Goal: Transaction & Acquisition: Purchase product/service

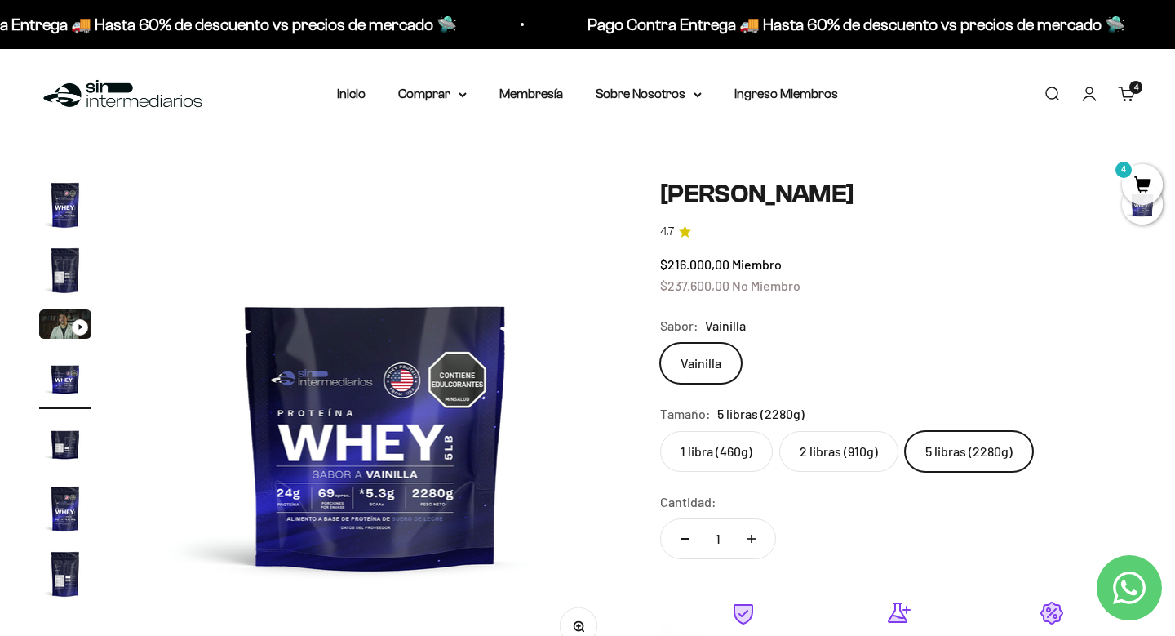
click at [92, 104] on img at bounding box center [122, 94] width 167 height 35
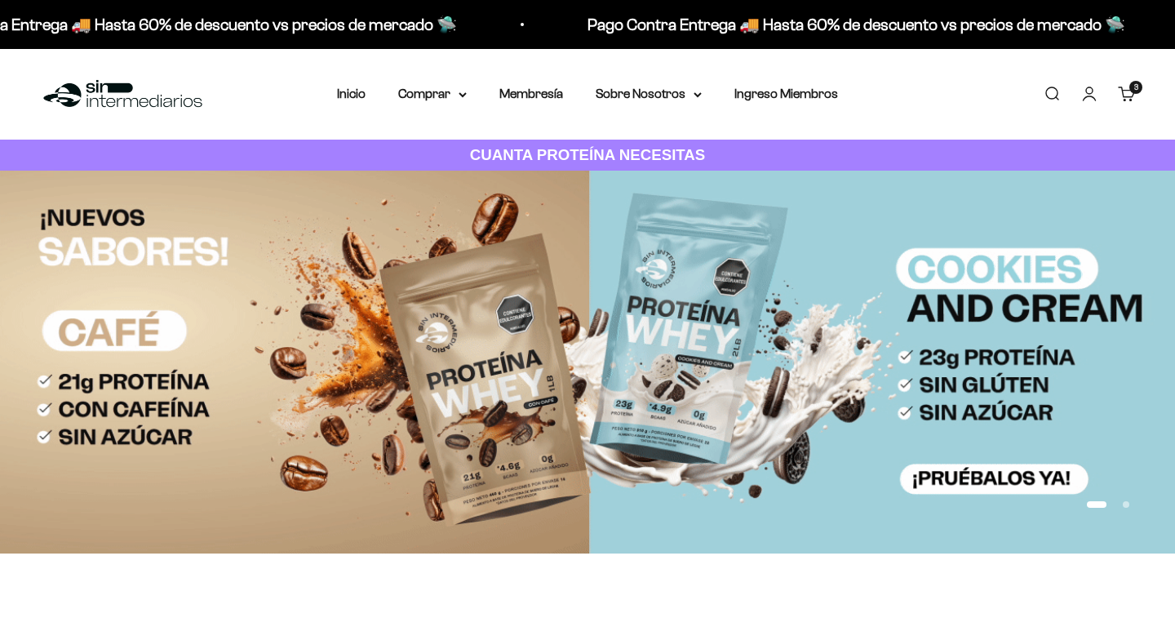
click at [1125, 96] on link "Carrito 3 artículos 3" at bounding box center [1127, 94] width 18 height 18
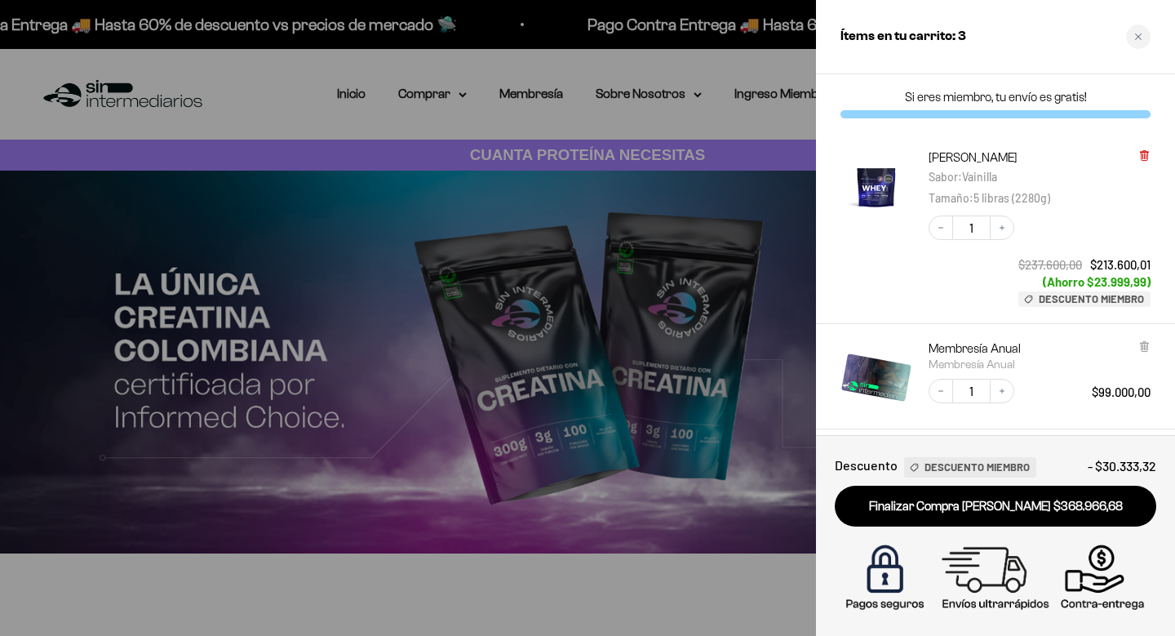
click at [1145, 157] on icon at bounding box center [1144, 156] width 7 height 8
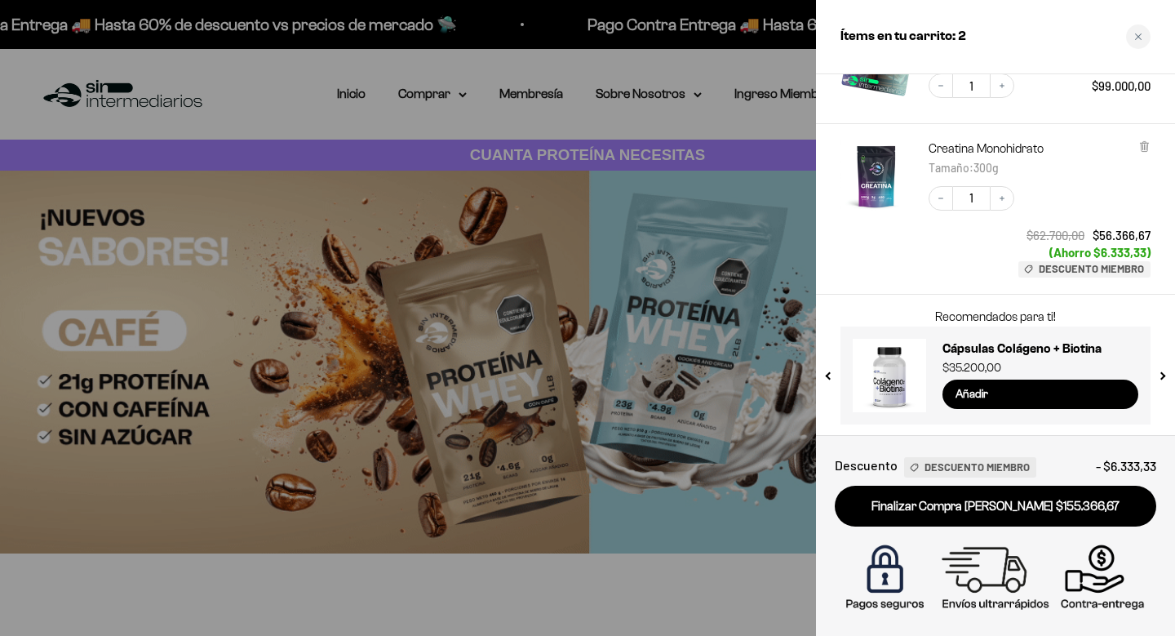
scroll to position [146, 0]
click at [831, 374] on button "previous slide / item" at bounding box center [830, 371] width 14 height 98
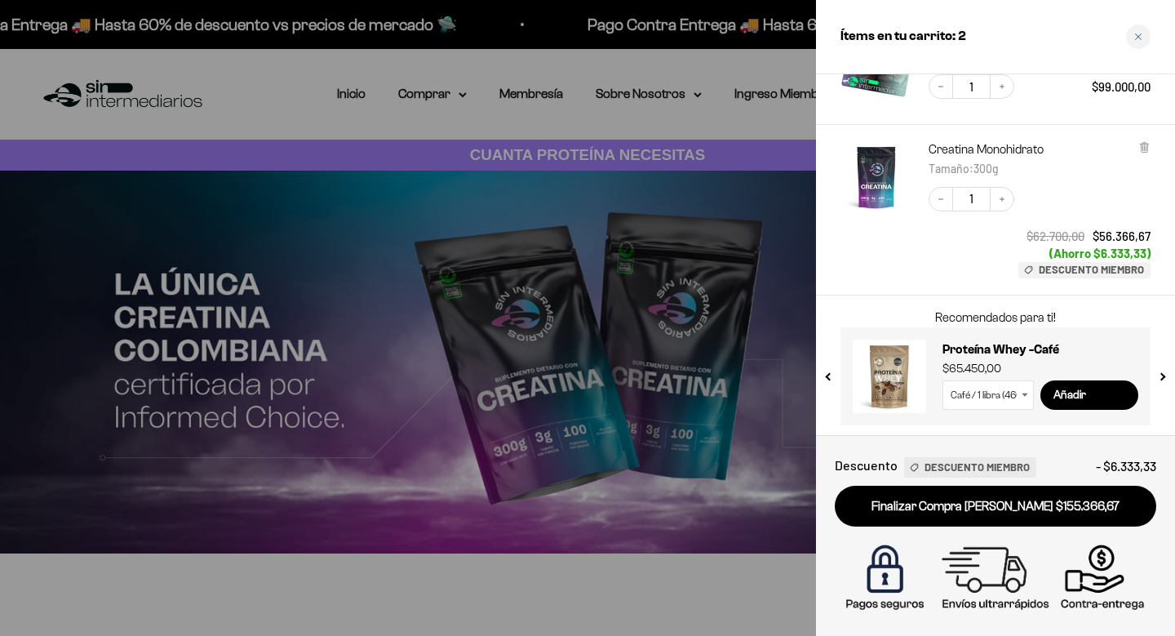
click at [831, 374] on button "previous slide / item" at bounding box center [830, 371] width 14 height 98
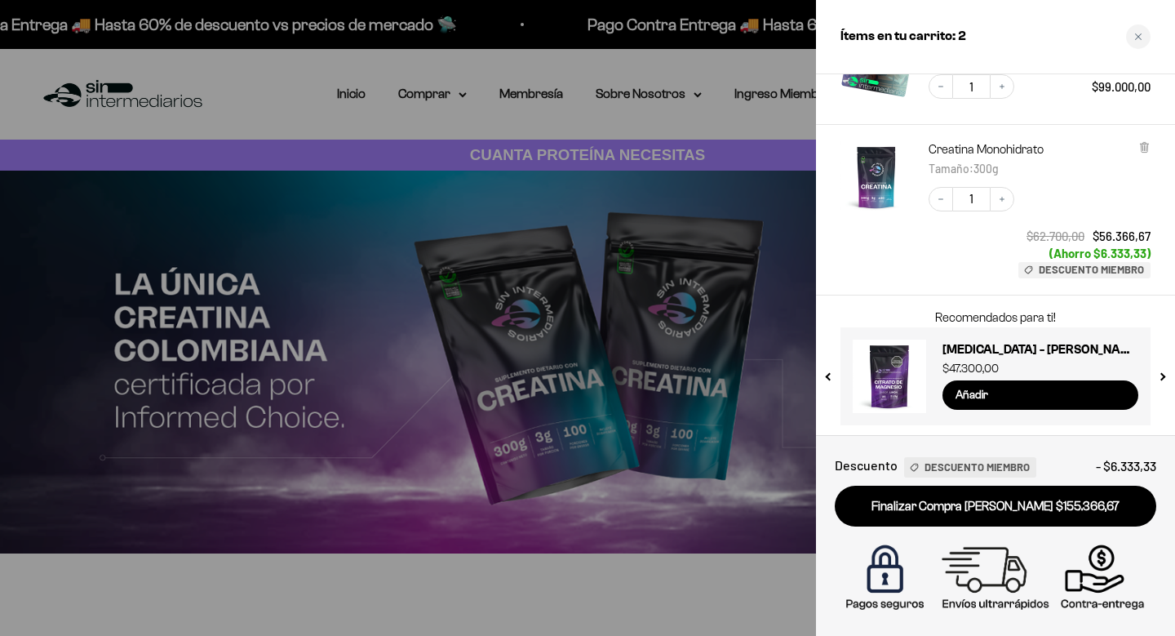
click at [831, 374] on button "previous slide / item" at bounding box center [830, 371] width 14 height 98
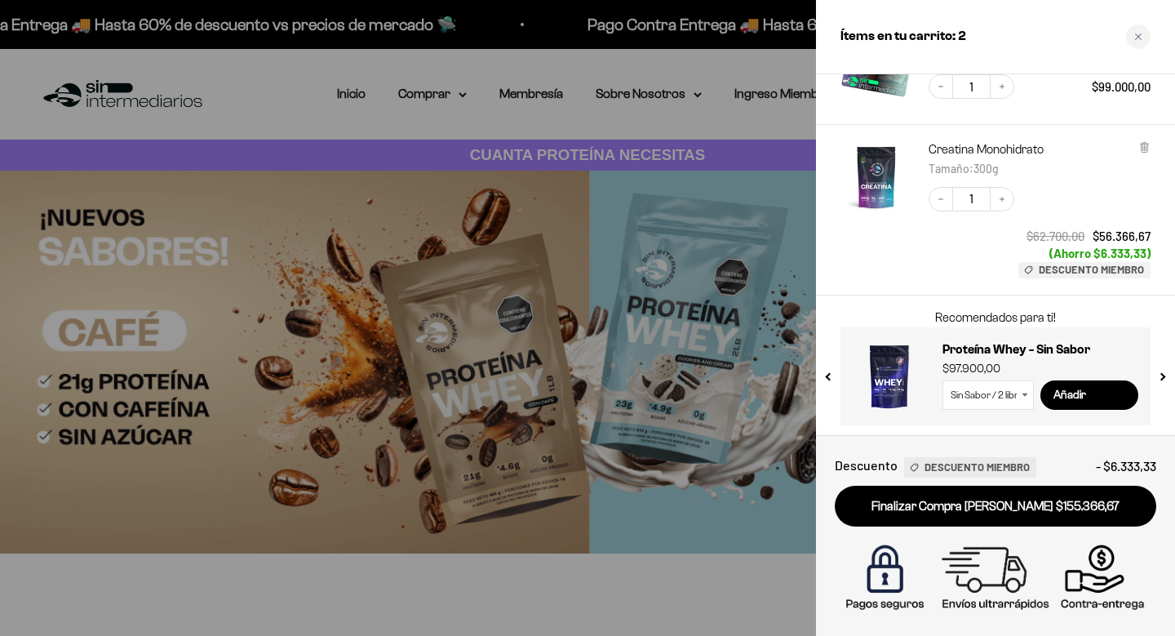
click at [891, 387] on link at bounding box center [889, 376] width 73 height 73
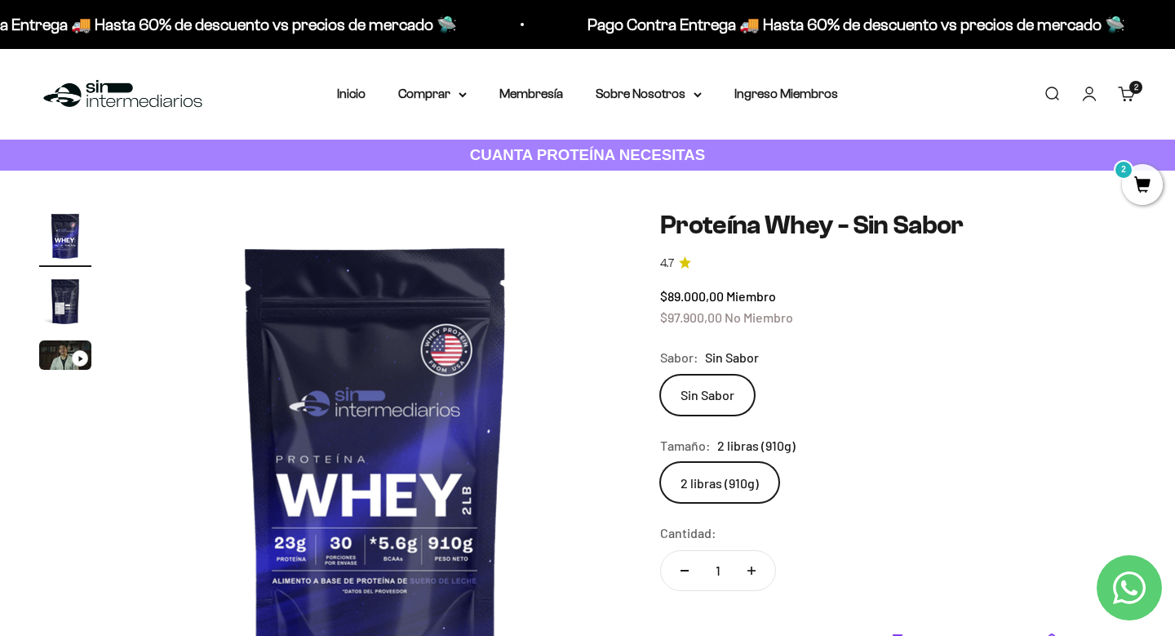
click at [121, 104] on img at bounding box center [122, 94] width 167 height 35
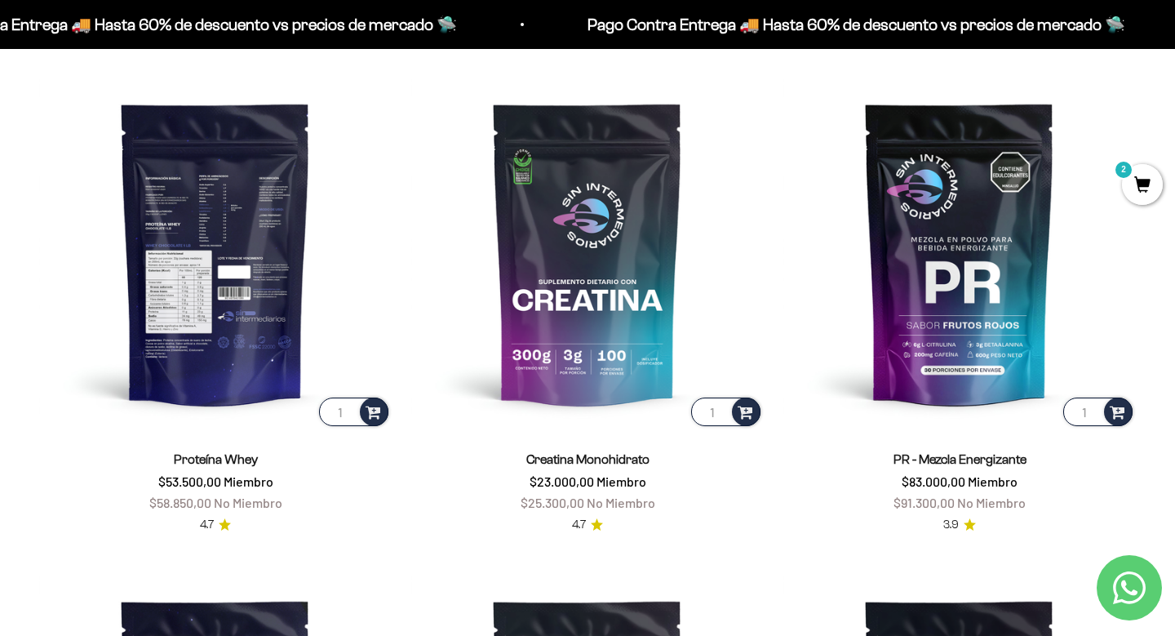
scroll to position [674, 0]
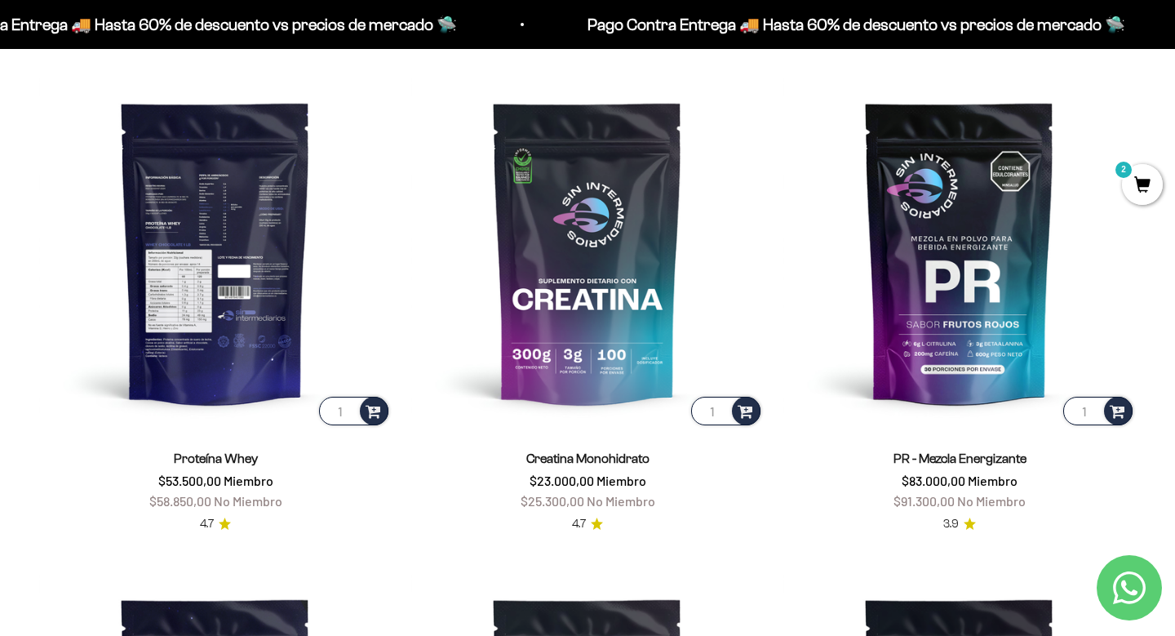
click at [221, 280] on img at bounding box center [215, 252] width 353 height 353
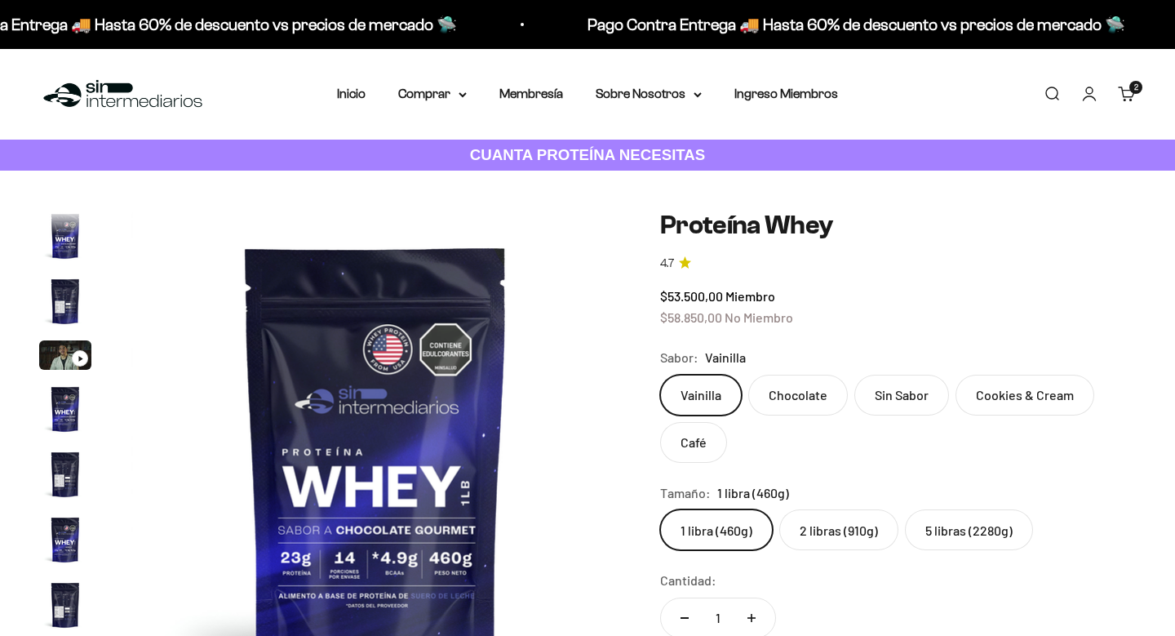
scroll to position [785, 0]
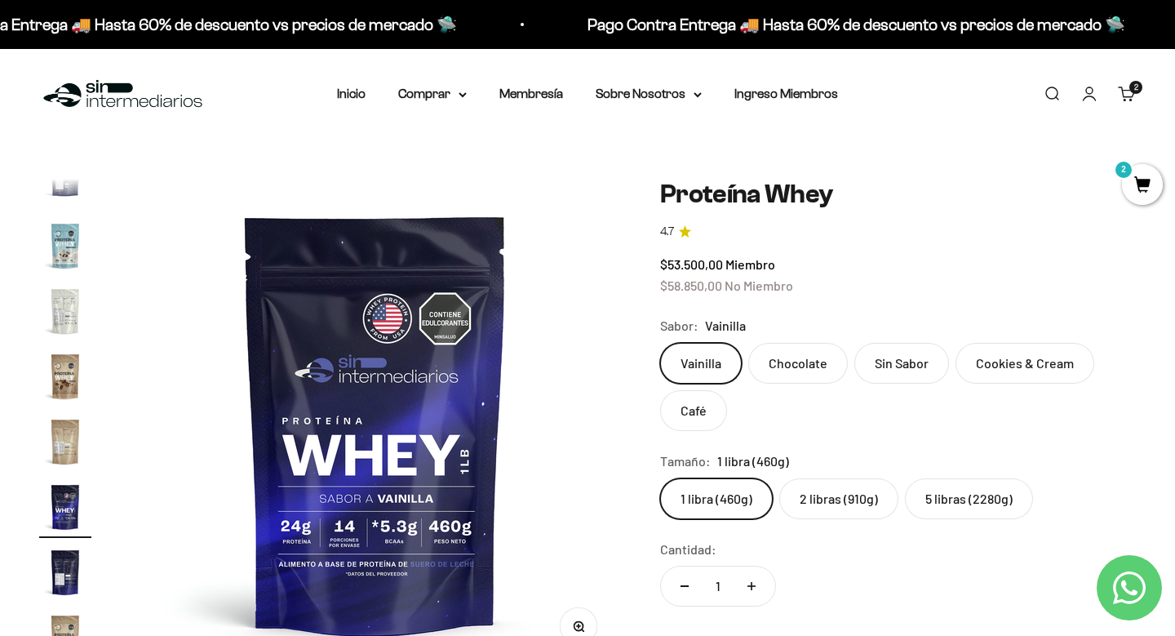
click at [1124, 102] on link "Carrito 2 artículos 2" at bounding box center [1127, 94] width 18 height 18
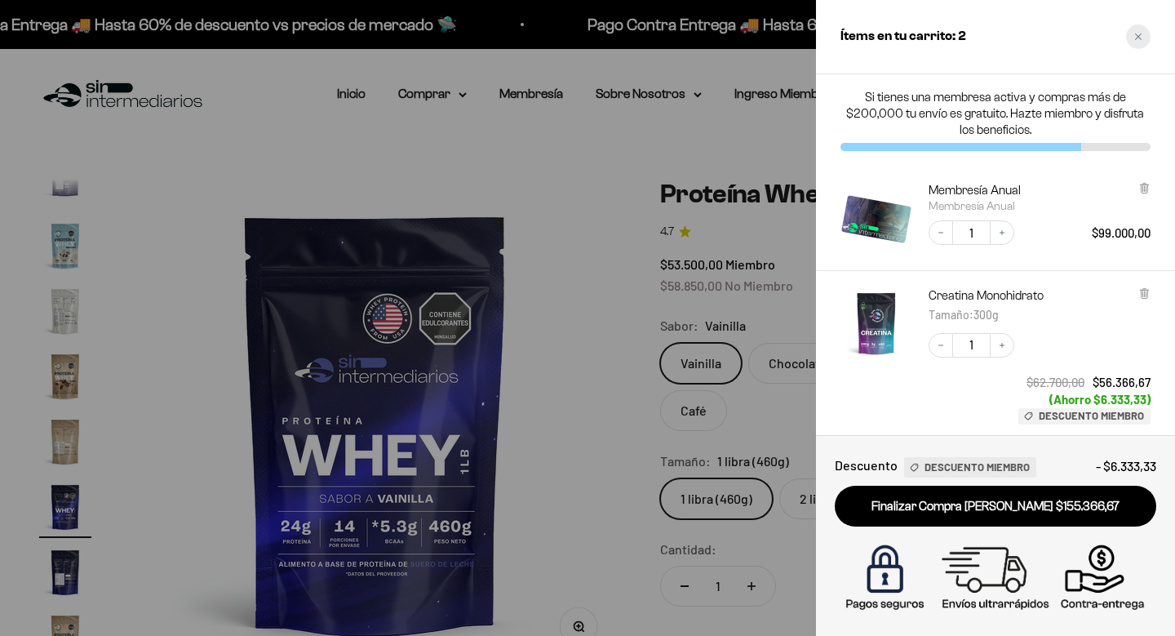
click at [1139, 38] on icon "Close cart" at bounding box center [1138, 37] width 8 height 8
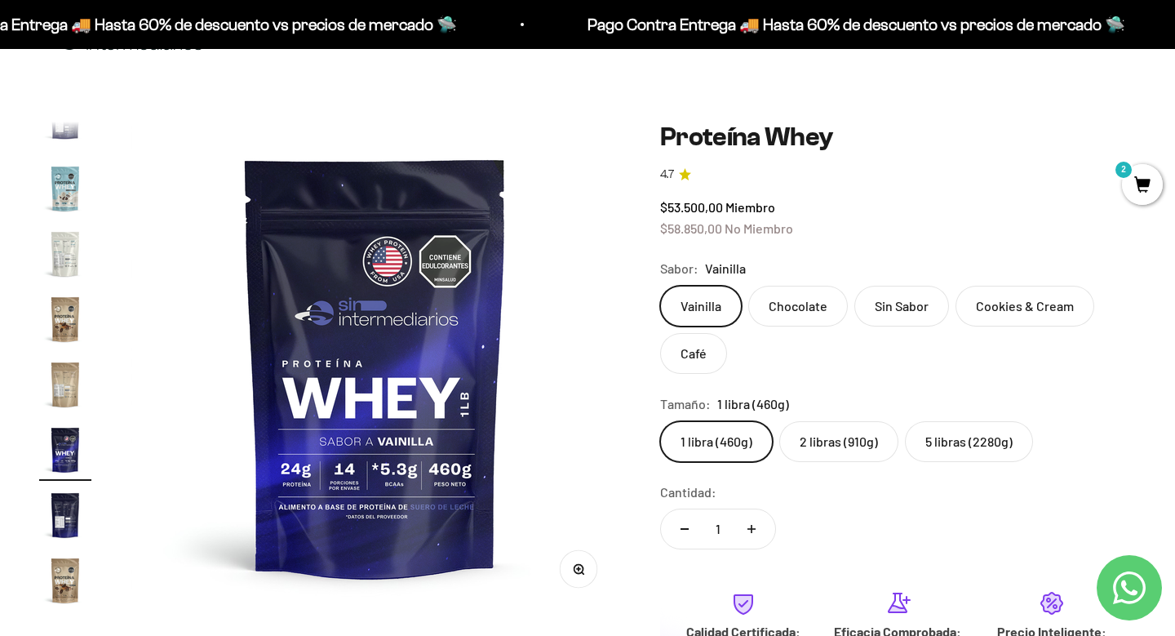
scroll to position [60, 0]
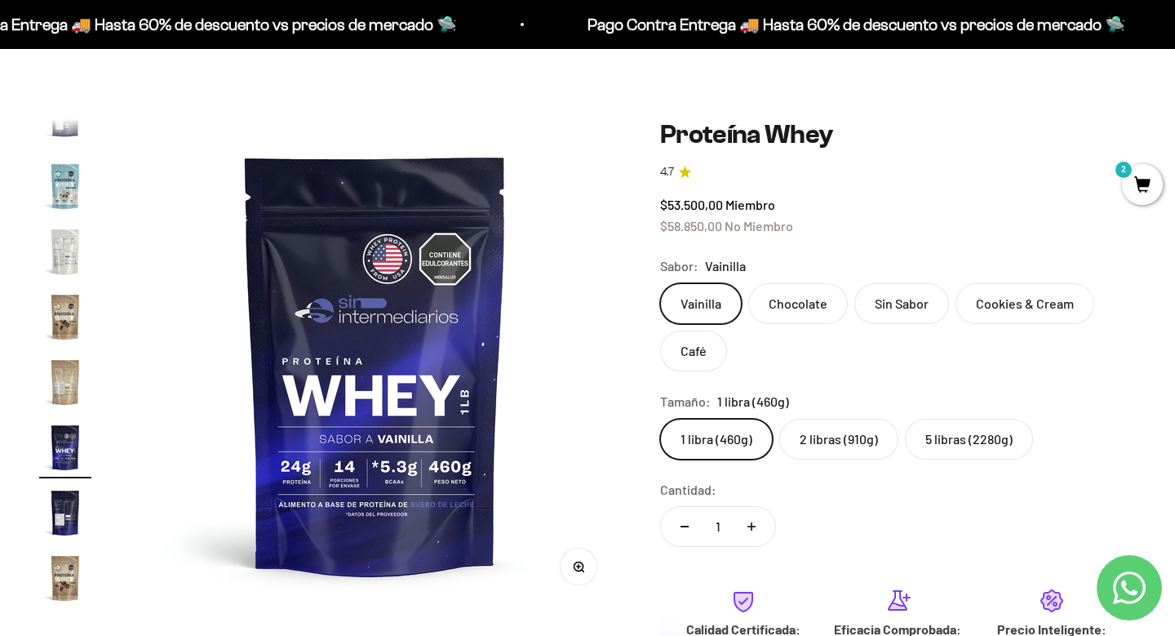
click at [782, 304] on label "Chocolate" at bounding box center [798, 303] width 100 height 41
click at [660, 283] on input "Chocolate" at bounding box center [659, 282] width 1 height 1
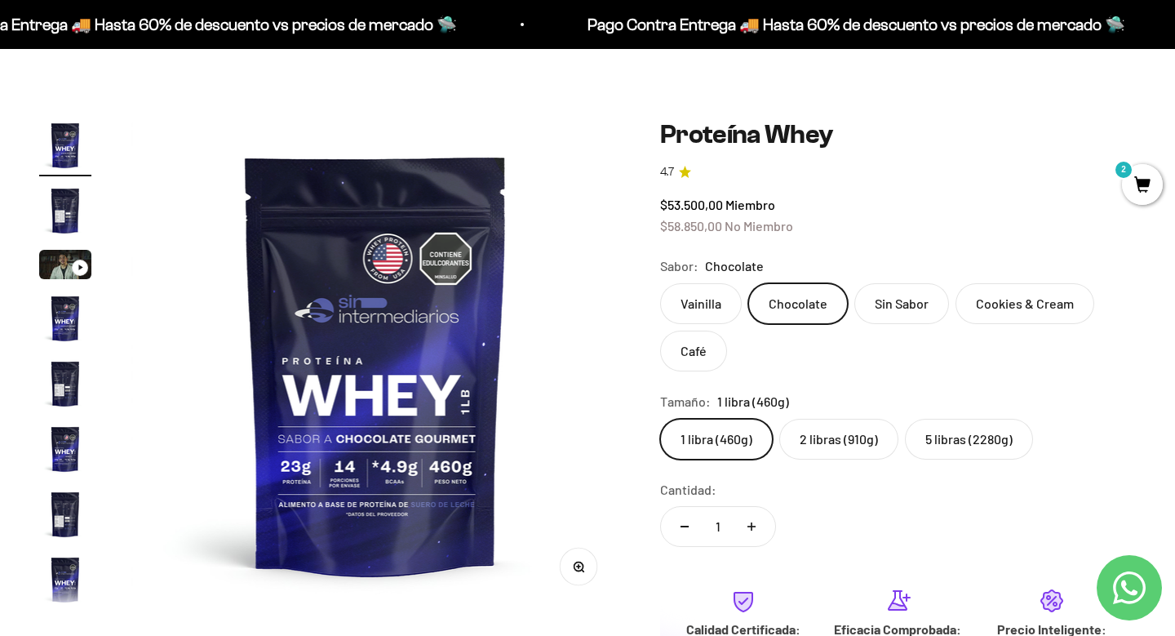
click at [882, 293] on label "Sin Sabor" at bounding box center [902, 303] width 95 height 41
click at [660, 283] on input "Sin Sabor" at bounding box center [659, 282] width 1 height 1
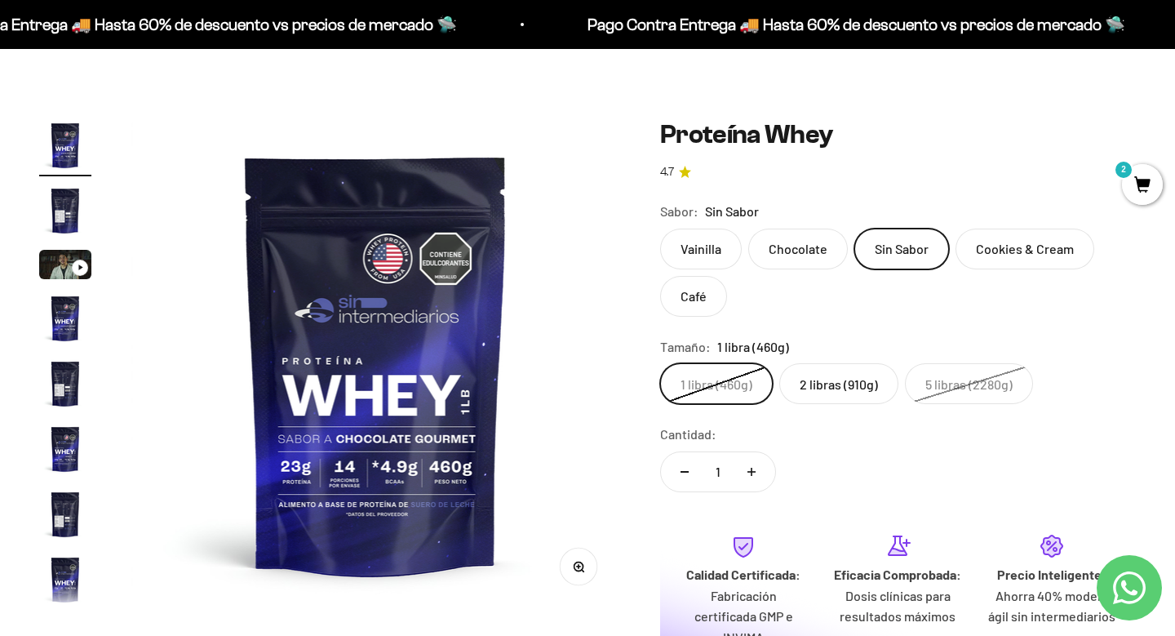
click at [1023, 260] on label "Cookies & Cream" at bounding box center [1025, 249] width 139 height 41
click at [660, 229] on input "Cookies & Cream" at bounding box center [659, 228] width 1 height 1
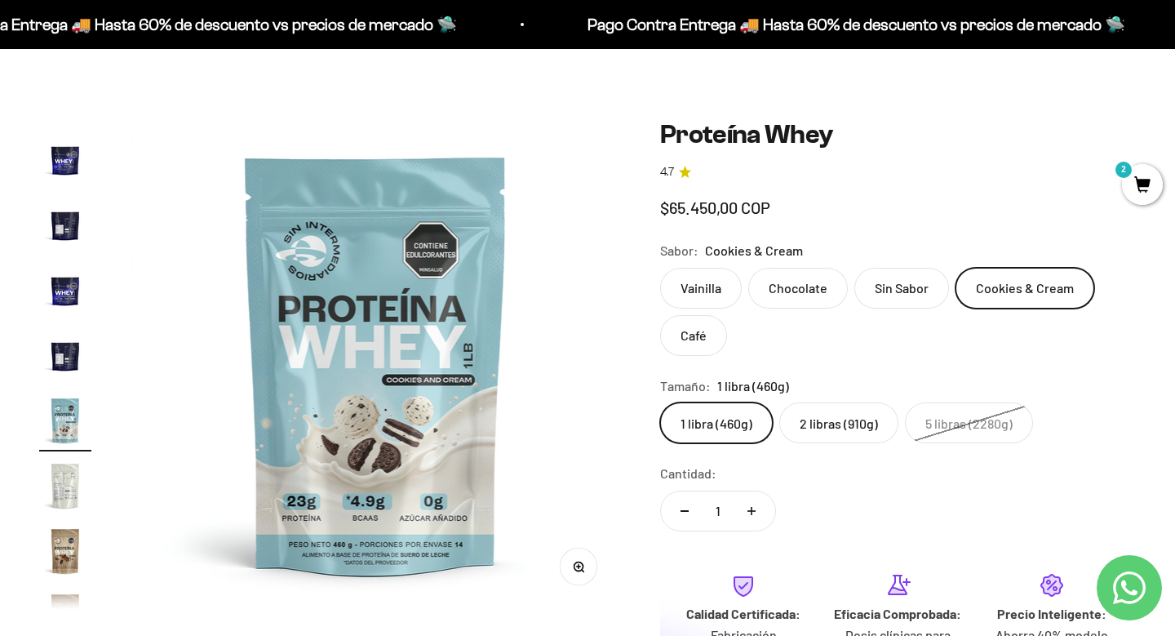
scroll to position [553, 0]
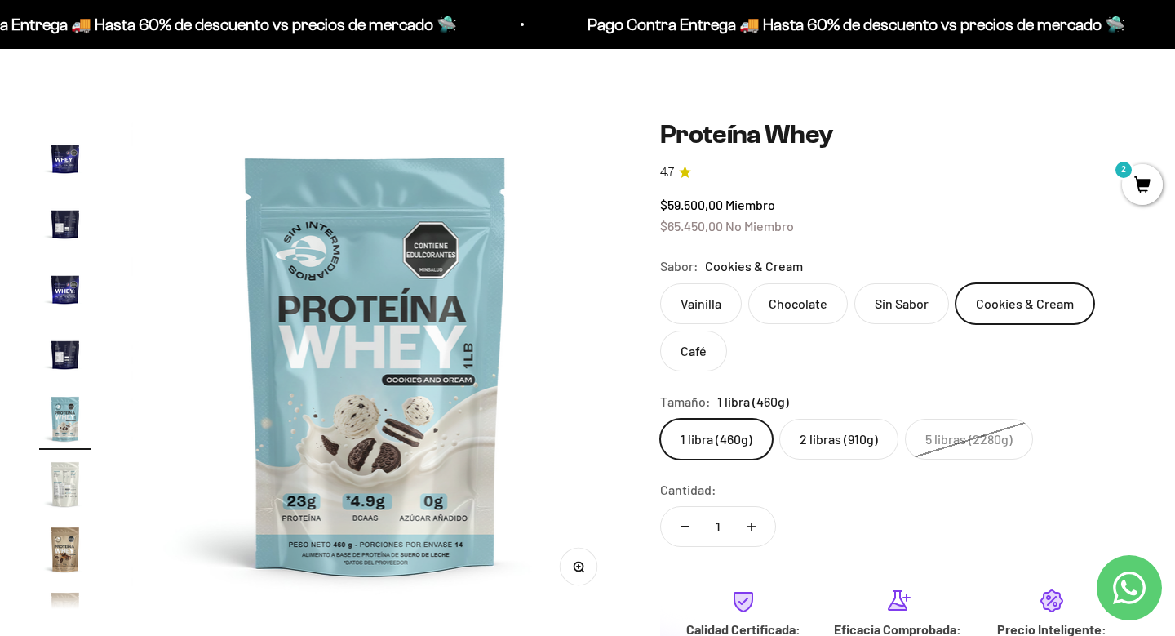
click at [702, 340] on label "Café" at bounding box center [693, 351] width 67 height 41
click at [660, 283] on input "Café" at bounding box center [659, 282] width 1 height 1
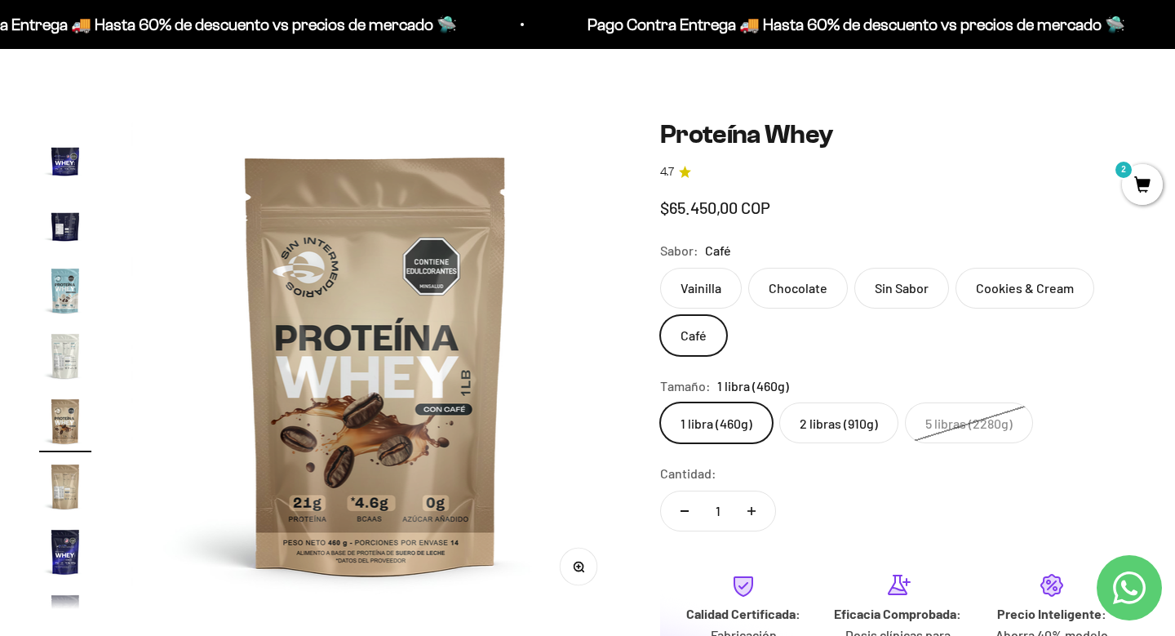
scroll to position [683, 0]
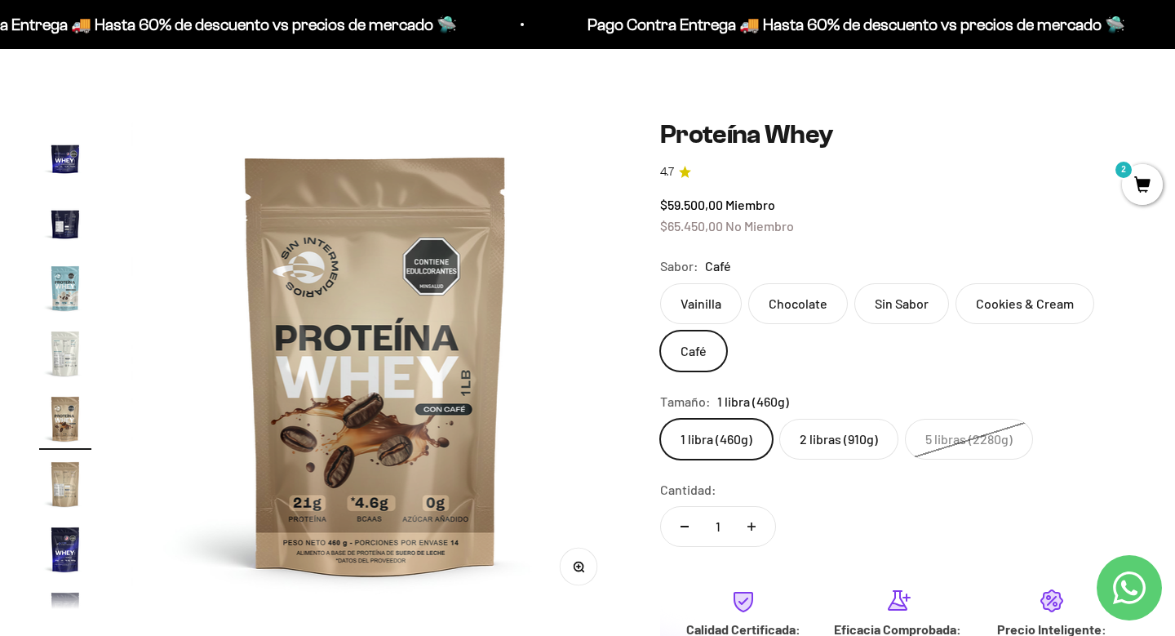
click at [699, 290] on label "Vainilla" at bounding box center [701, 303] width 82 height 41
click at [660, 283] on input "Vainilla" at bounding box center [659, 282] width 1 height 1
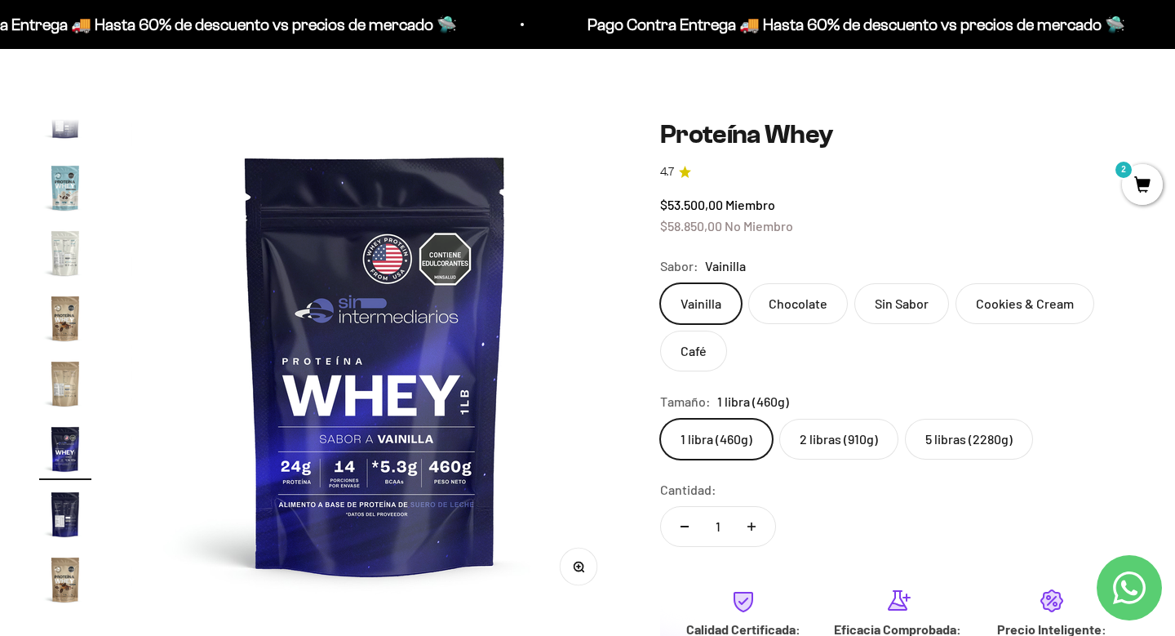
scroll to position [785, 0]
click at [826, 431] on label "2 libras (910g)" at bounding box center [838, 439] width 119 height 41
click at [660, 419] on input "2 libras (910g)" at bounding box center [659, 418] width 1 height 1
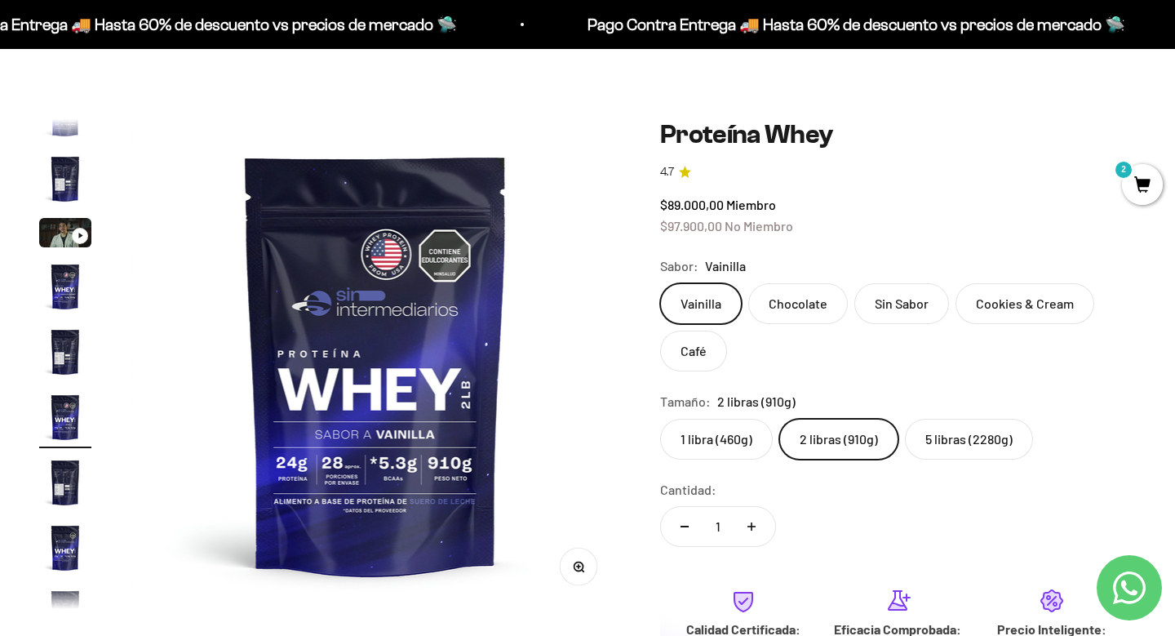
scroll to position [30, 0]
click at [791, 304] on label "Chocolate" at bounding box center [798, 303] width 100 height 41
click at [660, 283] on input "Chocolate" at bounding box center [659, 282] width 1 height 1
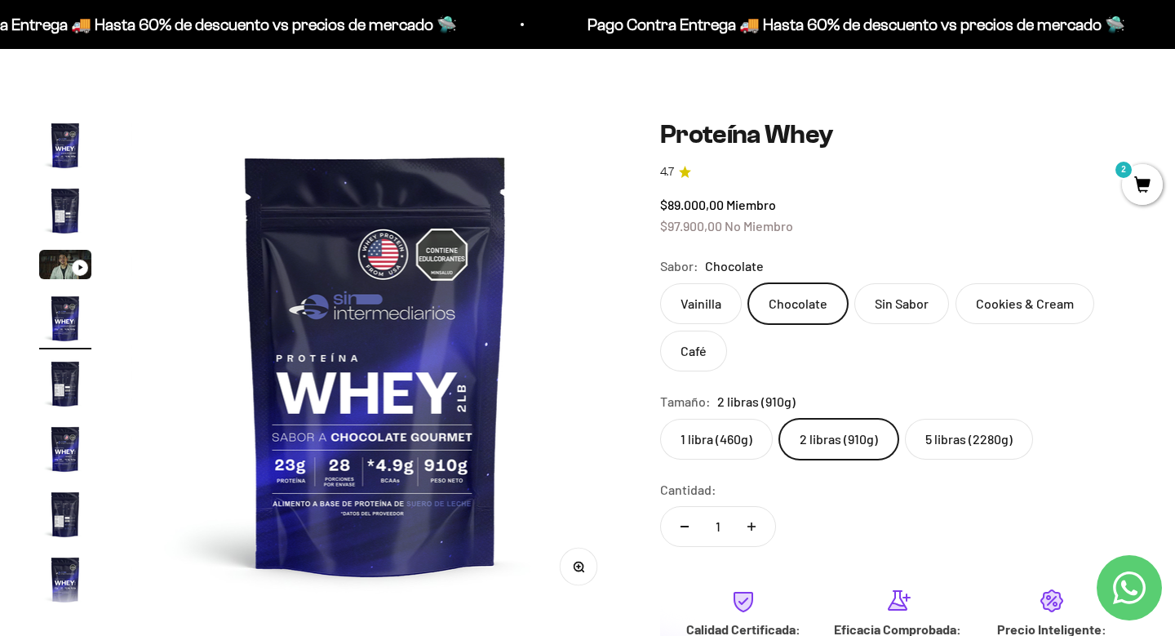
click at [885, 307] on label "Sin Sabor" at bounding box center [902, 303] width 95 height 41
click at [660, 283] on input "Sin Sabor" at bounding box center [659, 282] width 1 height 1
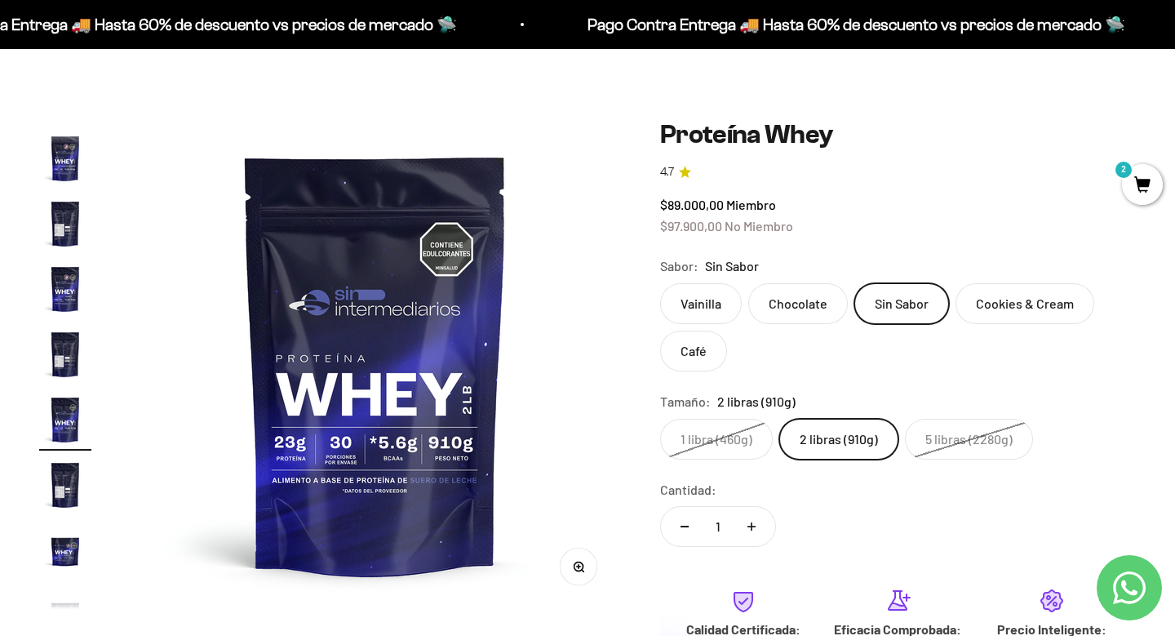
scroll to position [161, 0]
click at [1029, 293] on label "Cookies & Cream" at bounding box center [1025, 303] width 139 height 41
click at [660, 283] on input "Cookies & Cream" at bounding box center [659, 282] width 1 height 1
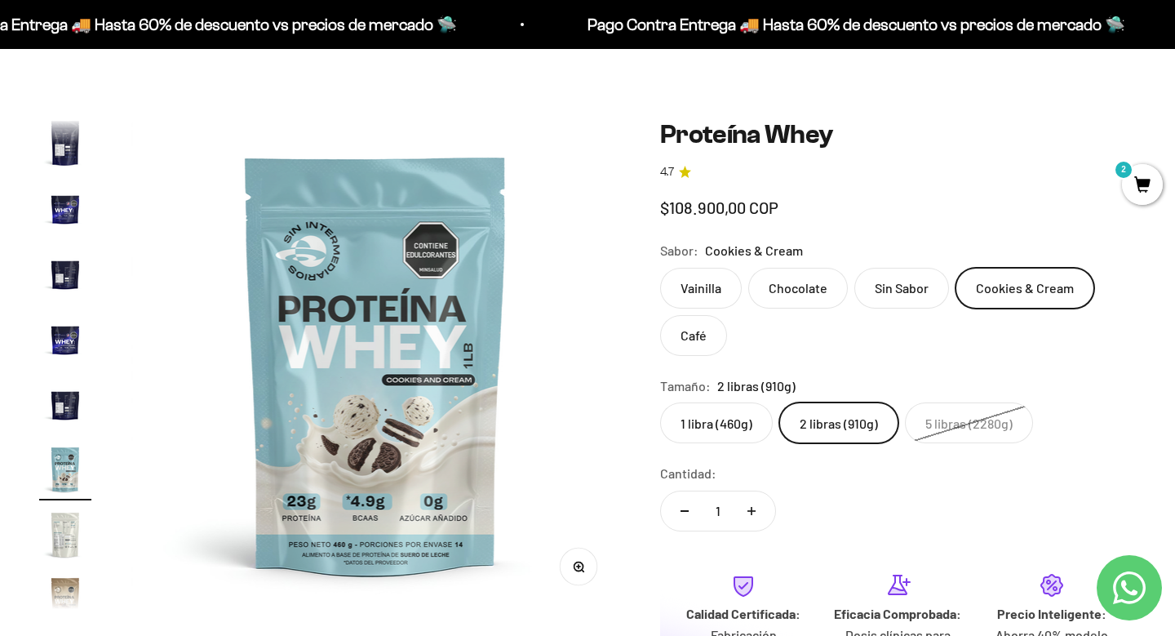
scroll to position [553, 0]
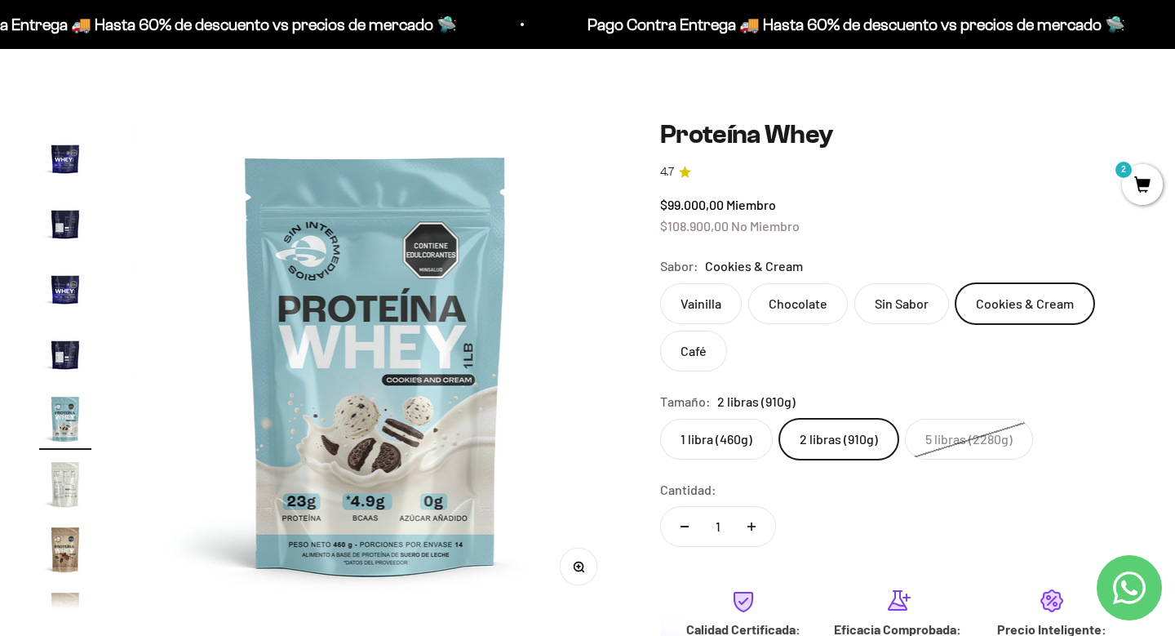
click at [708, 345] on label "Café" at bounding box center [693, 351] width 67 height 41
click at [660, 283] on input "Café" at bounding box center [659, 282] width 1 height 1
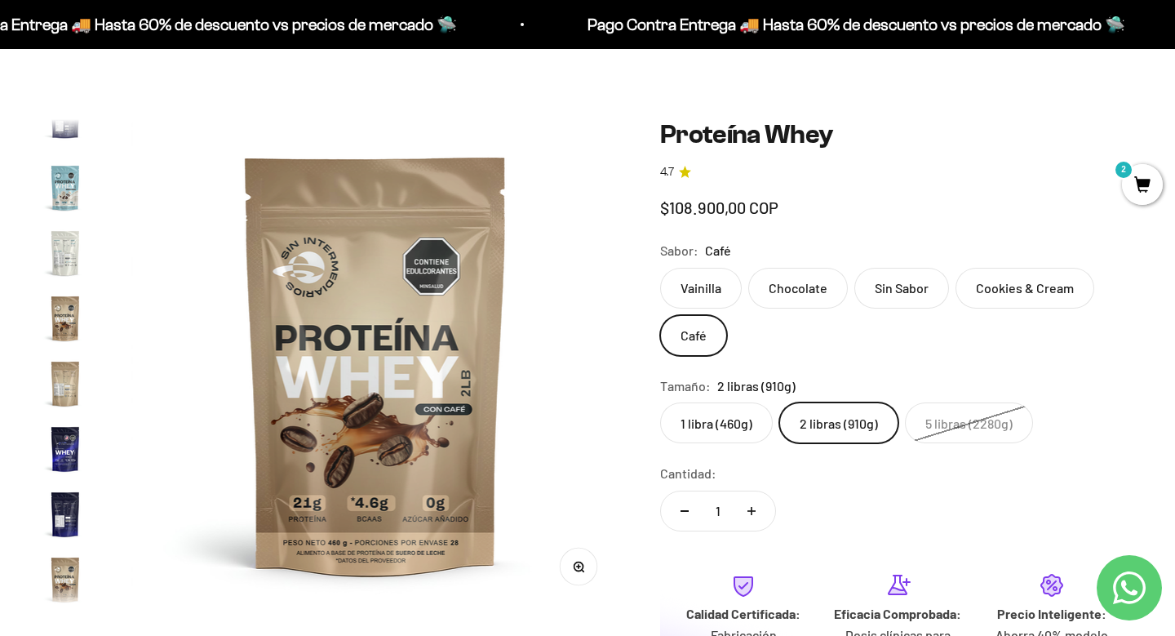
scroll to position [785, 0]
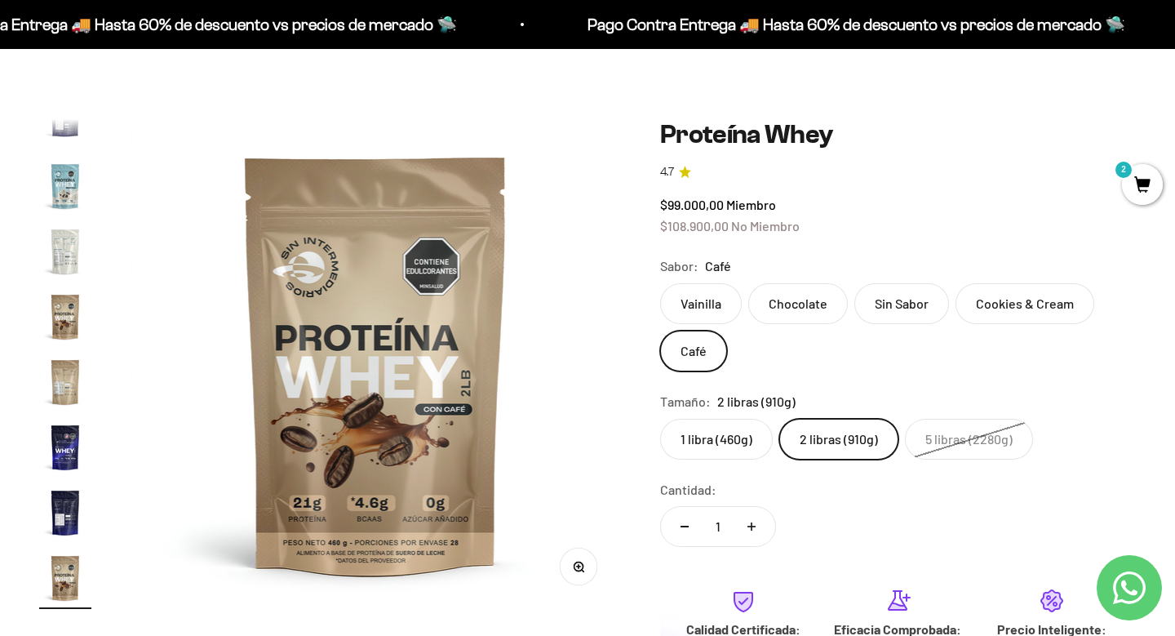
click at [1052, 303] on label "Cookies & Cream" at bounding box center [1025, 303] width 139 height 41
click at [660, 283] on input "Cookies & Cream" at bounding box center [659, 282] width 1 height 1
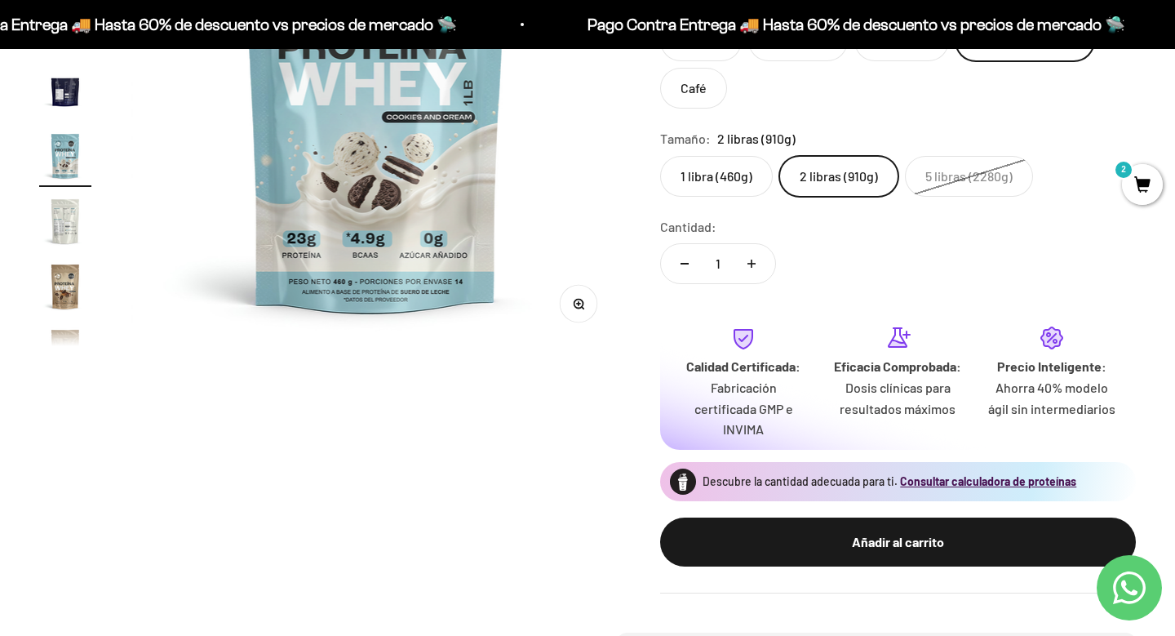
scroll to position [325, 0]
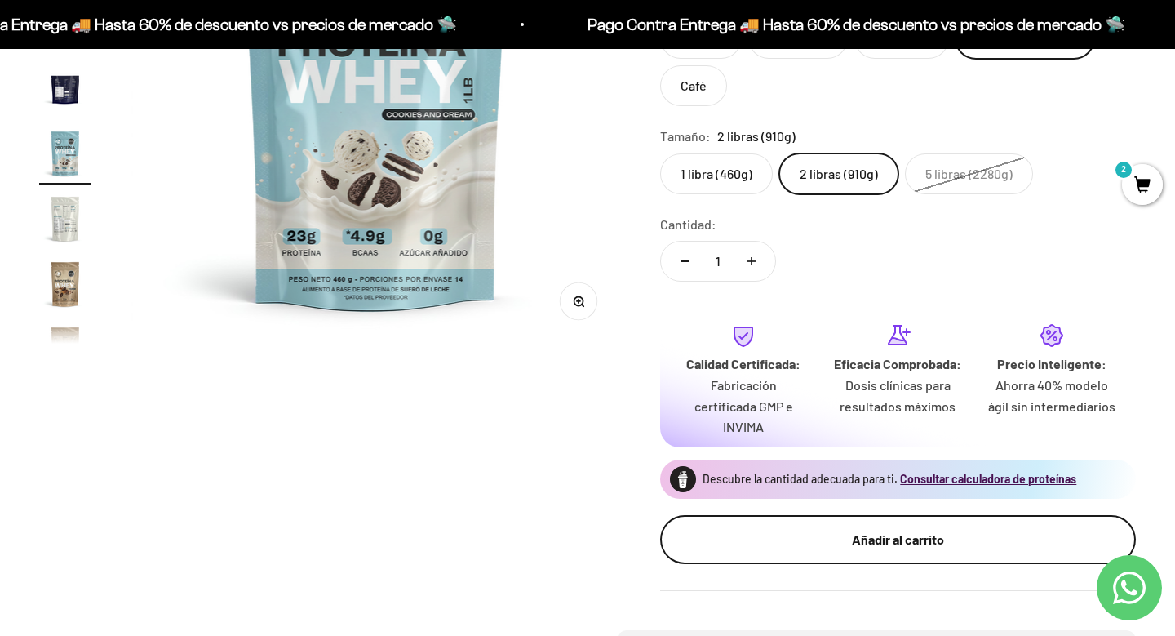
click at [841, 529] on div "Añadir al carrito" at bounding box center [898, 539] width 411 height 21
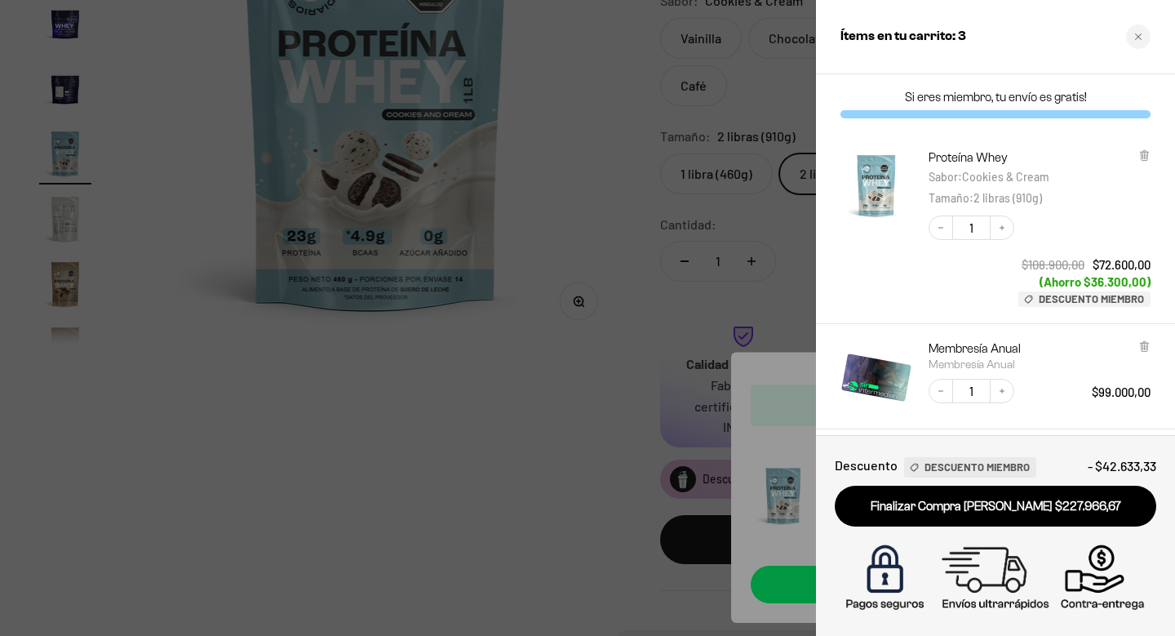
scroll to position [0, 0]
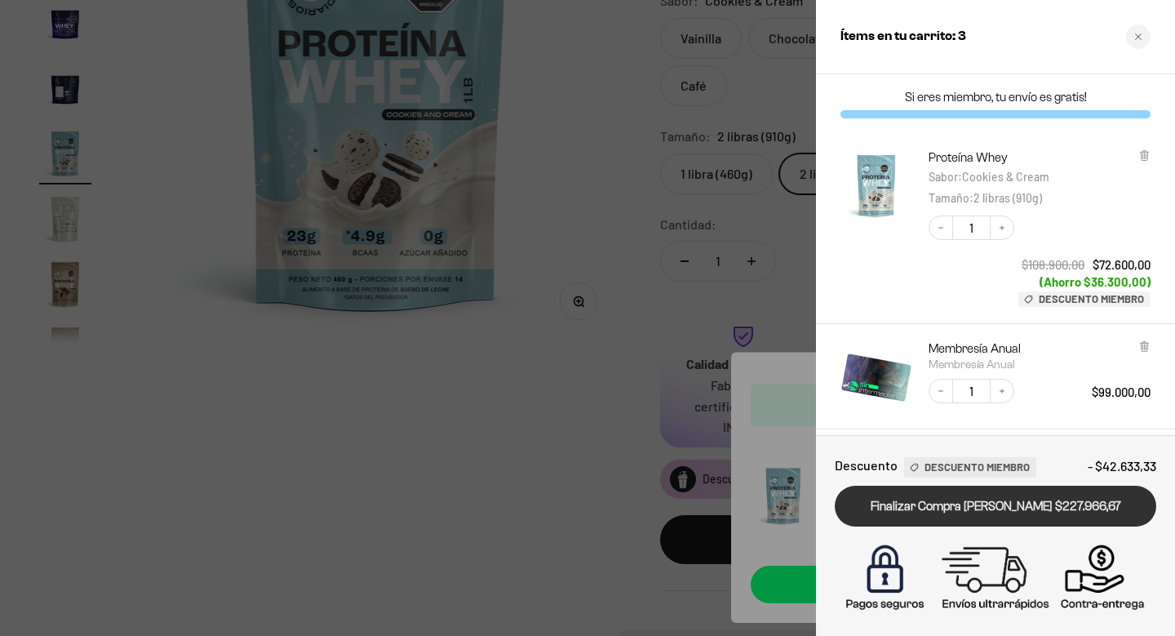
click at [914, 511] on link "Finalizar Compra [PERSON_NAME] $227.966,67" at bounding box center [996, 507] width 322 height 42
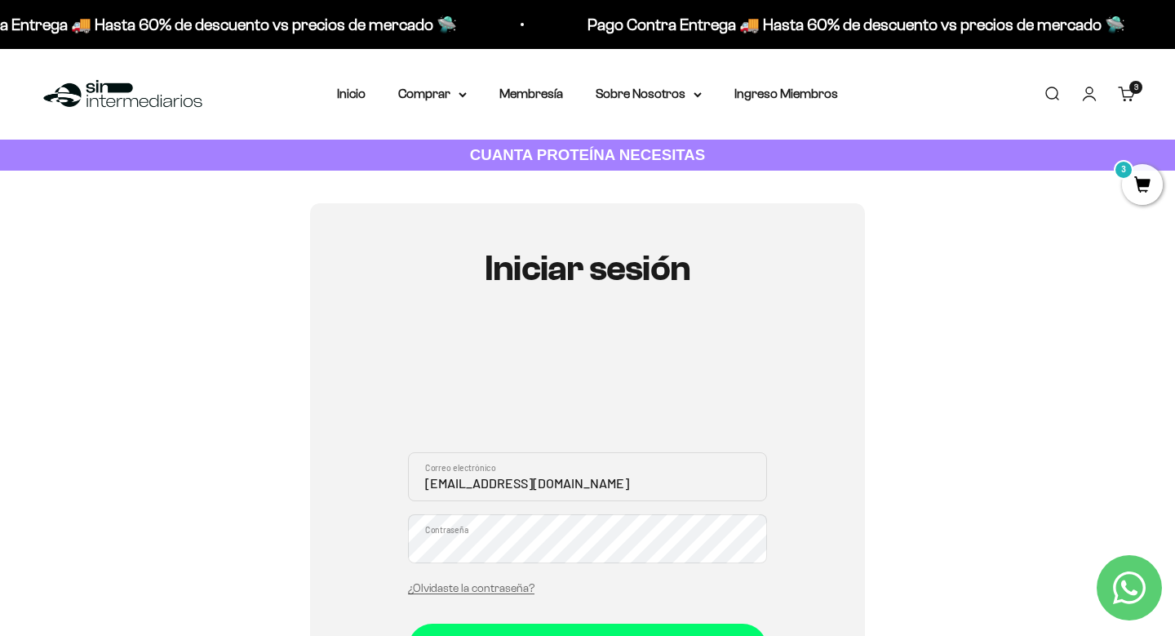
type input "[EMAIL_ADDRESS][DOMAIN_NAME]"
click at [588, 635] on button "Iniciar sesión" at bounding box center [587, 648] width 359 height 49
click at [511, 624] on button "Iniciar sesión" at bounding box center [587, 648] width 359 height 49
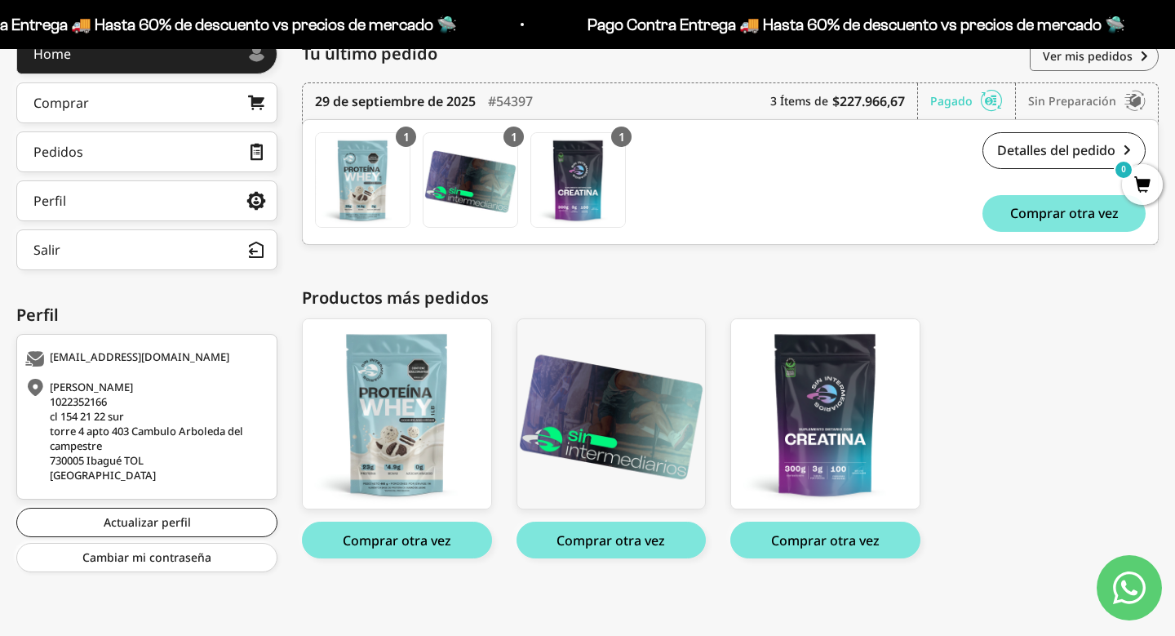
scroll to position [246, 0]
click at [1061, 319] on div "Proteína Whey - Cookies & Cream / 2 libras (910g) Proteína Whey - Cookies & Cre…" at bounding box center [722, 439] width 841 height 241
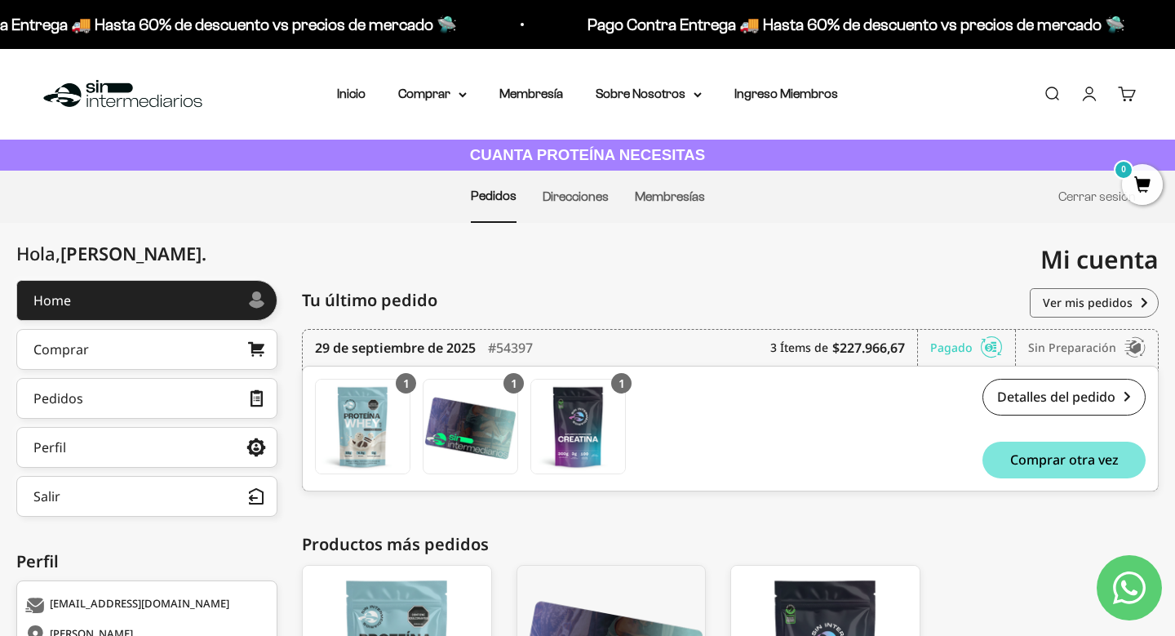
scroll to position [0, 0]
